Goal: Information Seeking & Learning: Check status

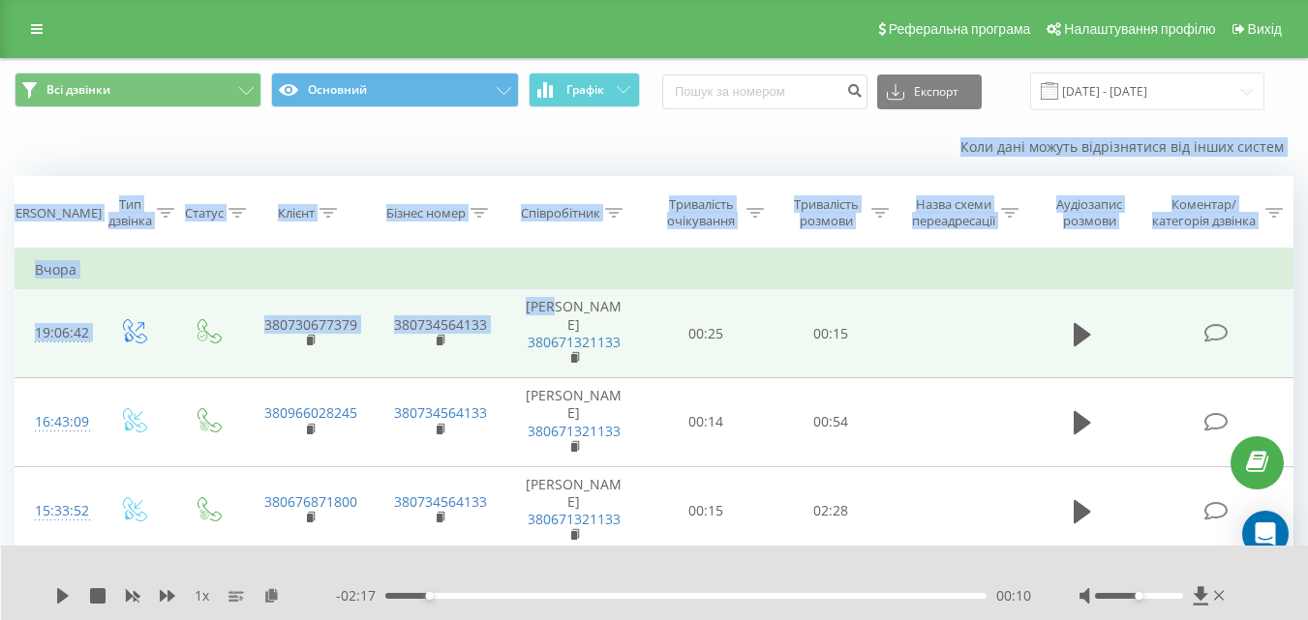
drag, startPoint x: 206, startPoint y: 142, endPoint x: 581, endPoint y: 300, distance: 406.4
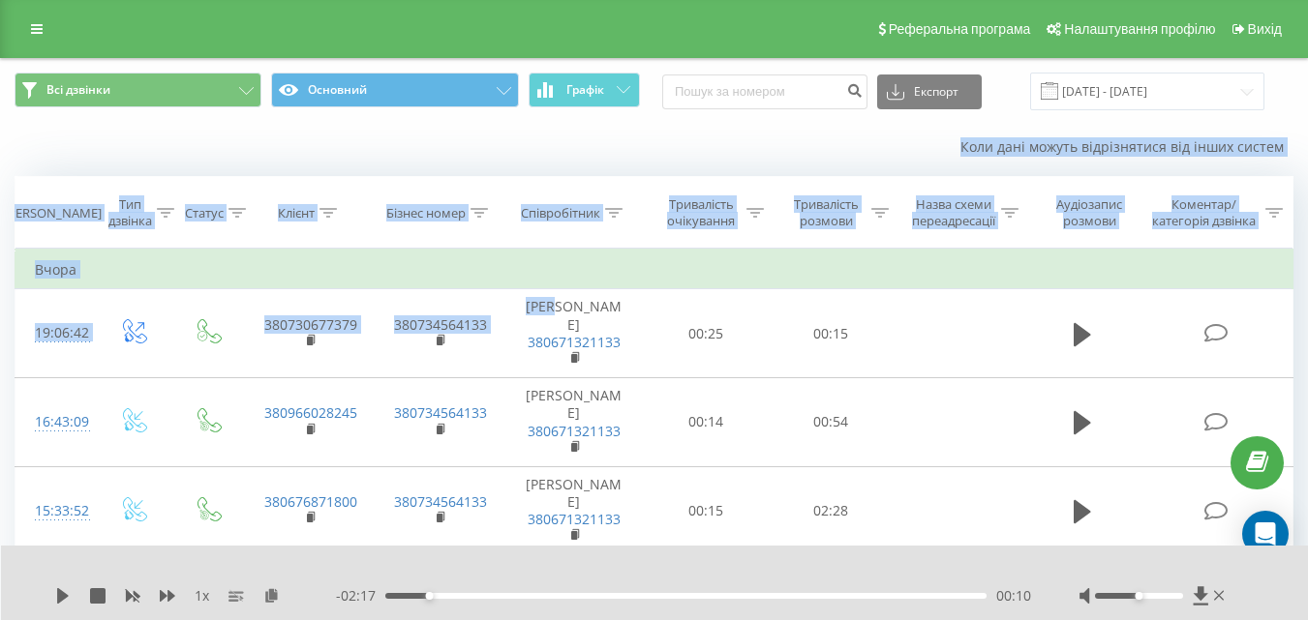
click at [498, 154] on div "Коли дані можуть відрізнятися вiд інших систем" at bounding box center [899, 146] width 816 height 19
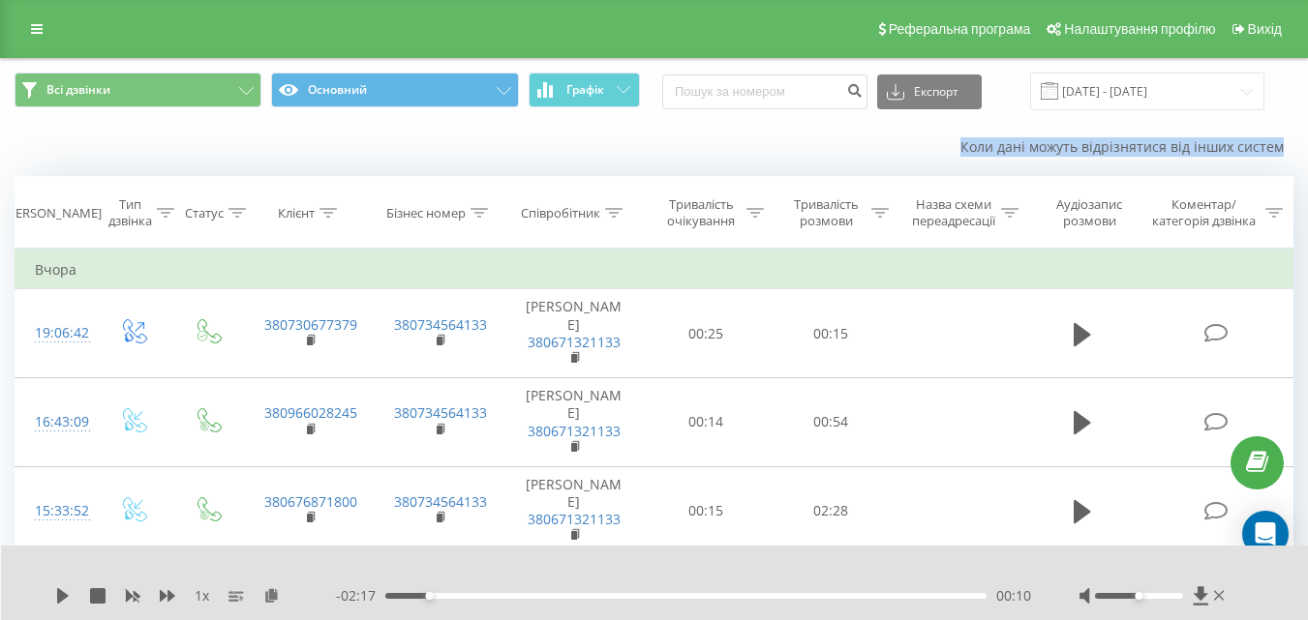
drag, startPoint x: 496, startPoint y: 149, endPoint x: 623, endPoint y: 171, distance: 129.7
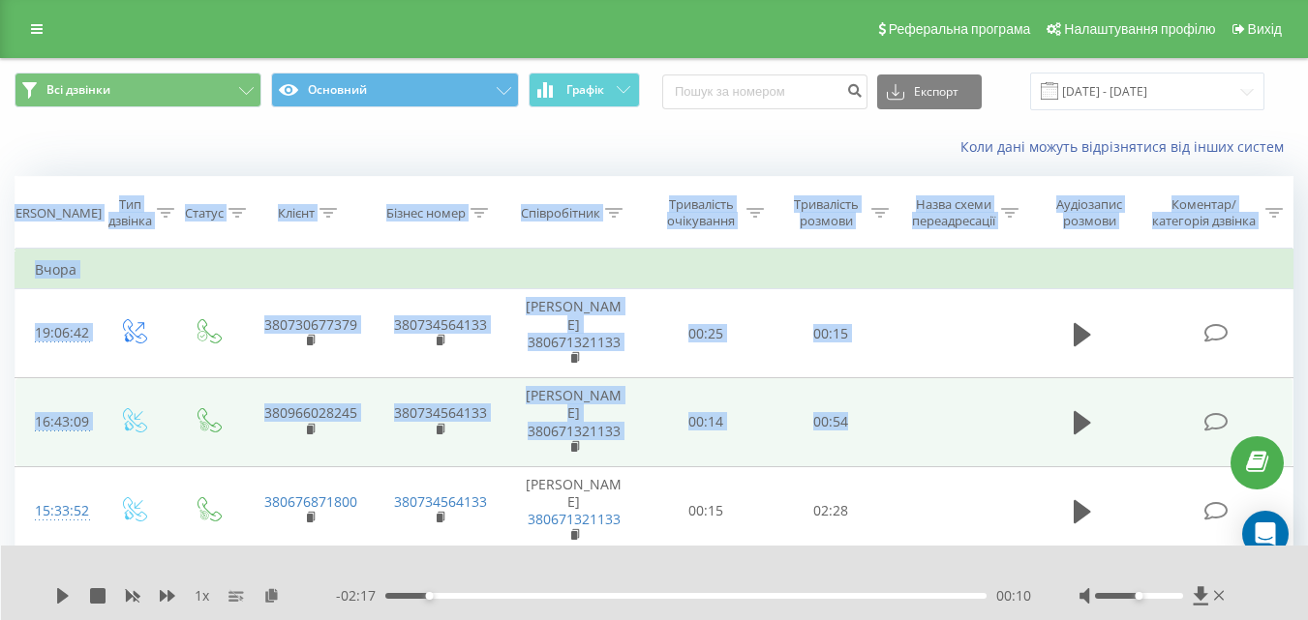
drag, startPoint x: 623, startPoint y: 171, endPoint x: 897, endPoint y: 430, distance: 376.6
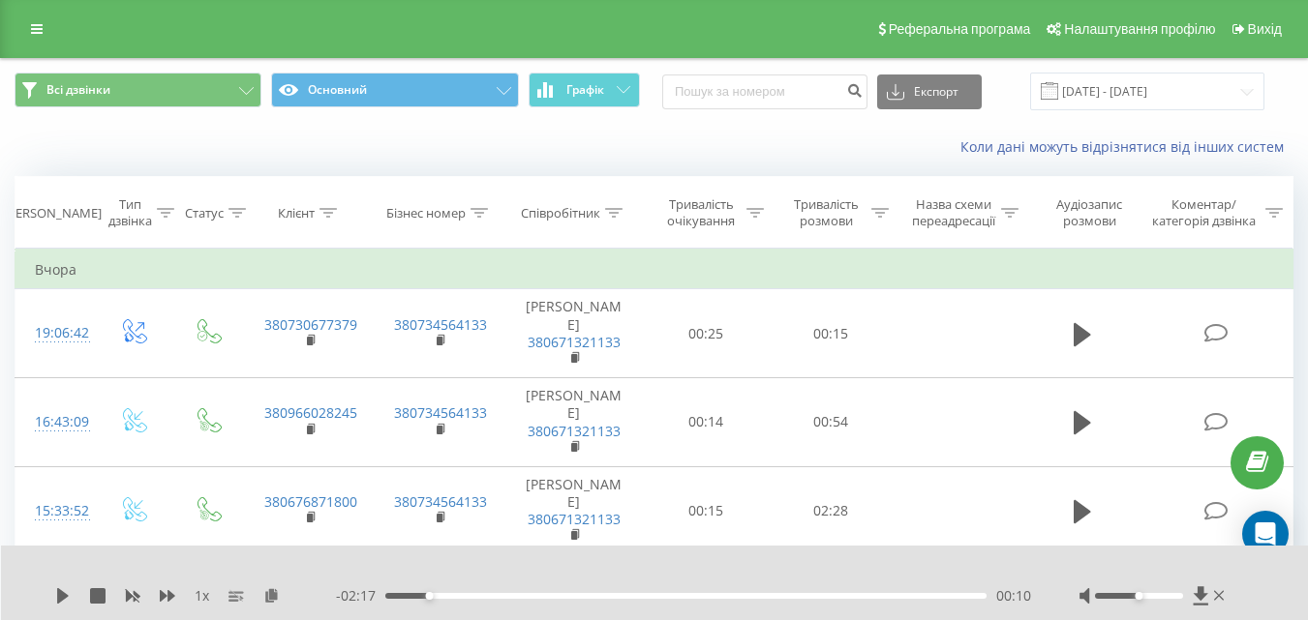
click at [832, 154] on div "Коли дані можуть відрізнятися вiд інших систем" at bounding box center [899, 146] width 816 height 19
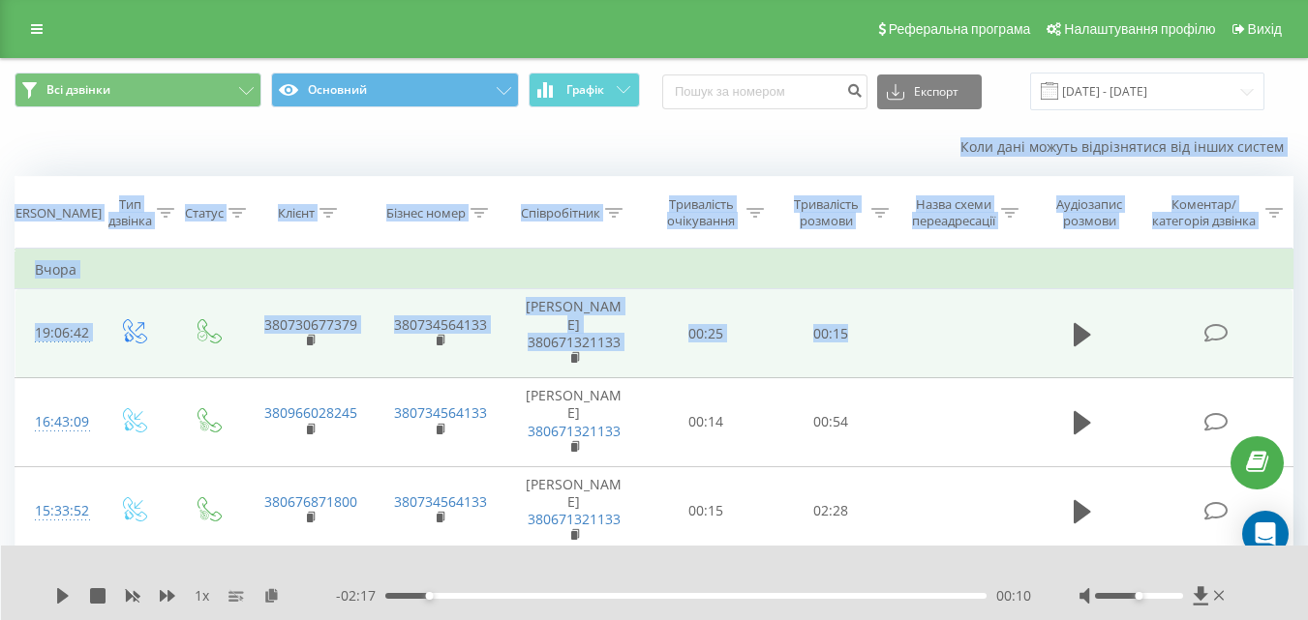
drag, startPoint x: 832, startPoint y: 154, endPoint x: 914, endPoint y: 313, distance: 178.3
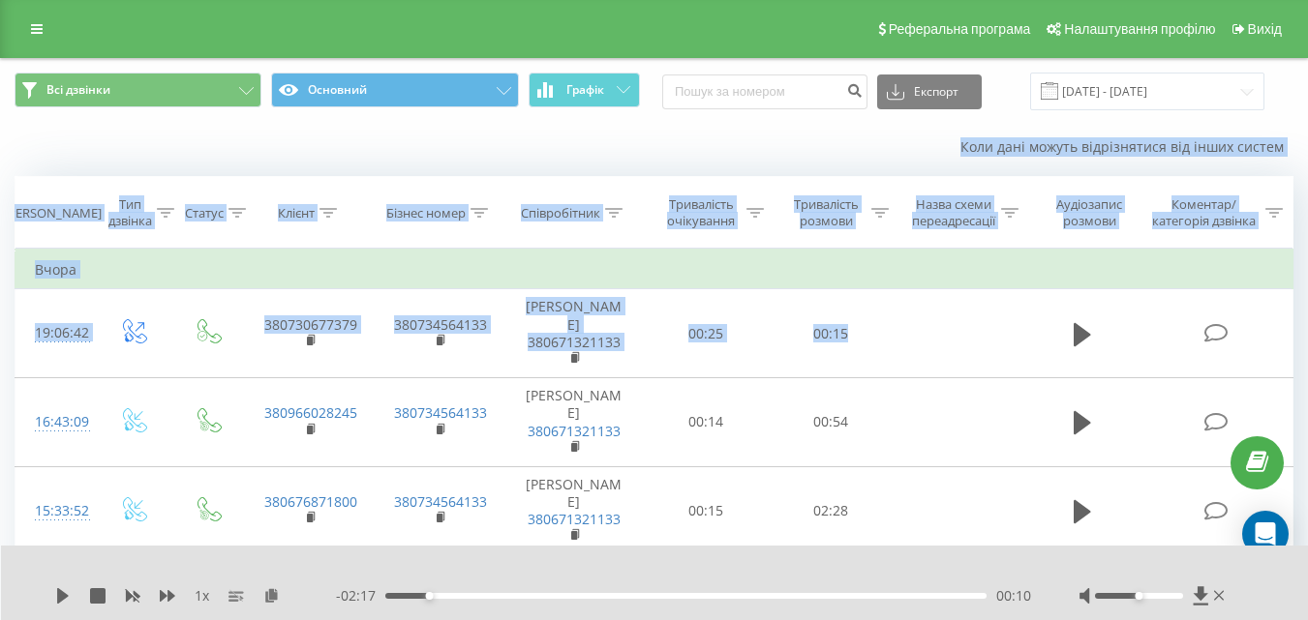
click at [918, 130] on div "Коли дані можуть відрізнятися вiд інших систем" at bounding box center [654, 147] width 1306 height 46
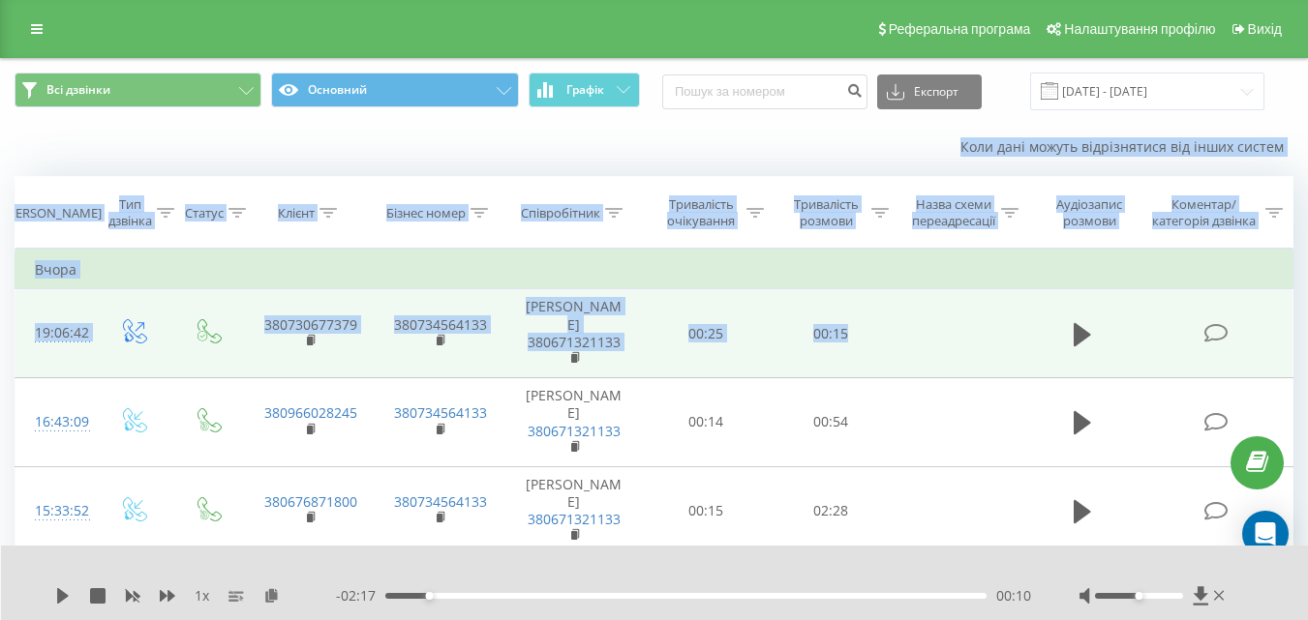
drag, startPoint x: 868, startPoint y: 134, endPoint x: 948, endPoint y: 359, distance: 239.1
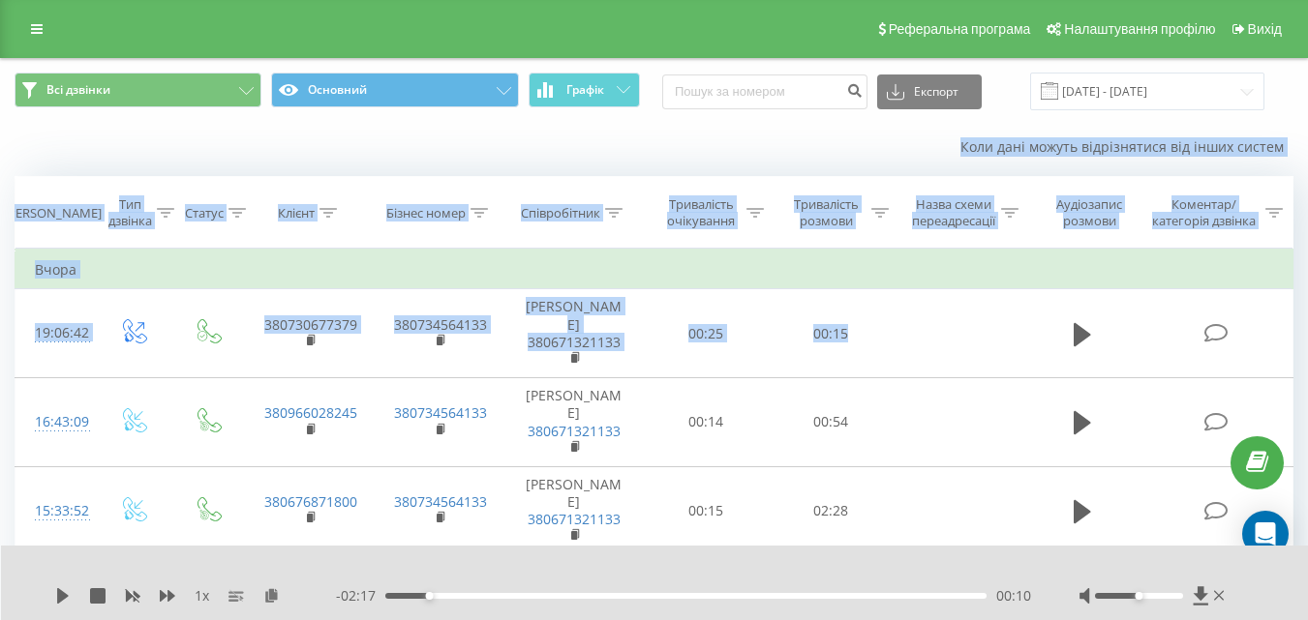
click at [866, 167] on div "Коли дані можуть відрізнятися вiд інших систем" at bounding box center [654, 147] width 1306 height 46
